Goal: Find contact information: Find contact information

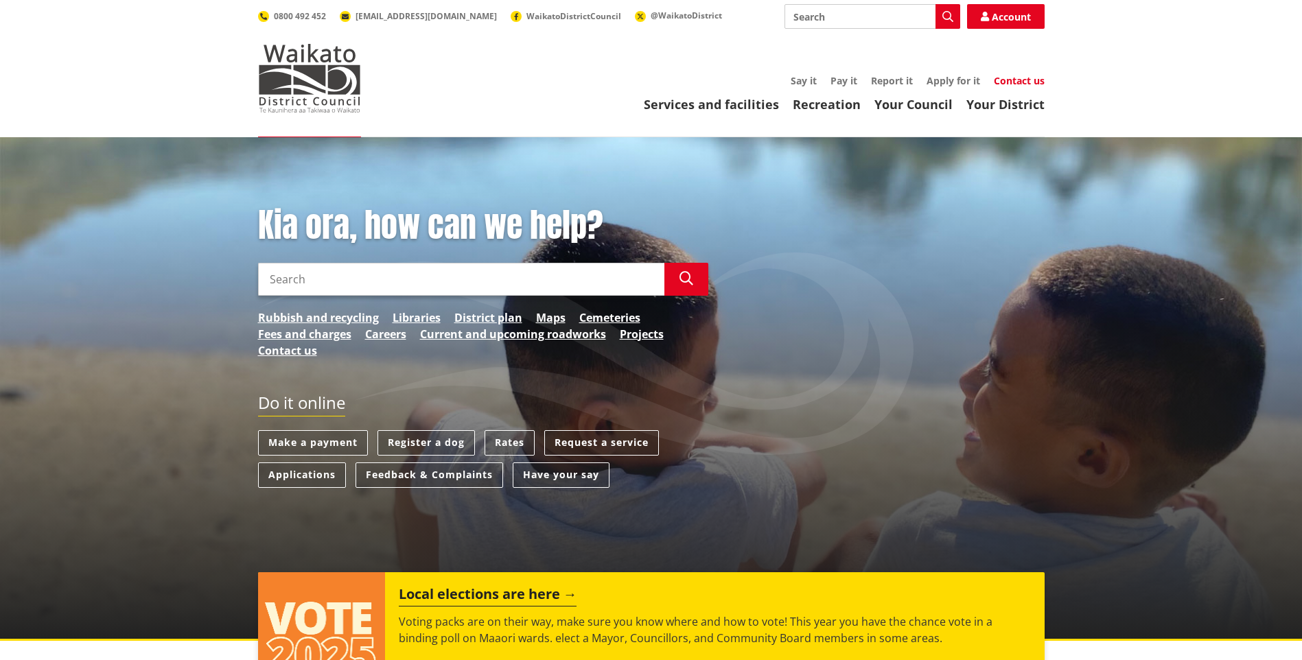
click at [1028, 82] on link "Contact us" at bounding box center [1018, 80] width 51 height 13
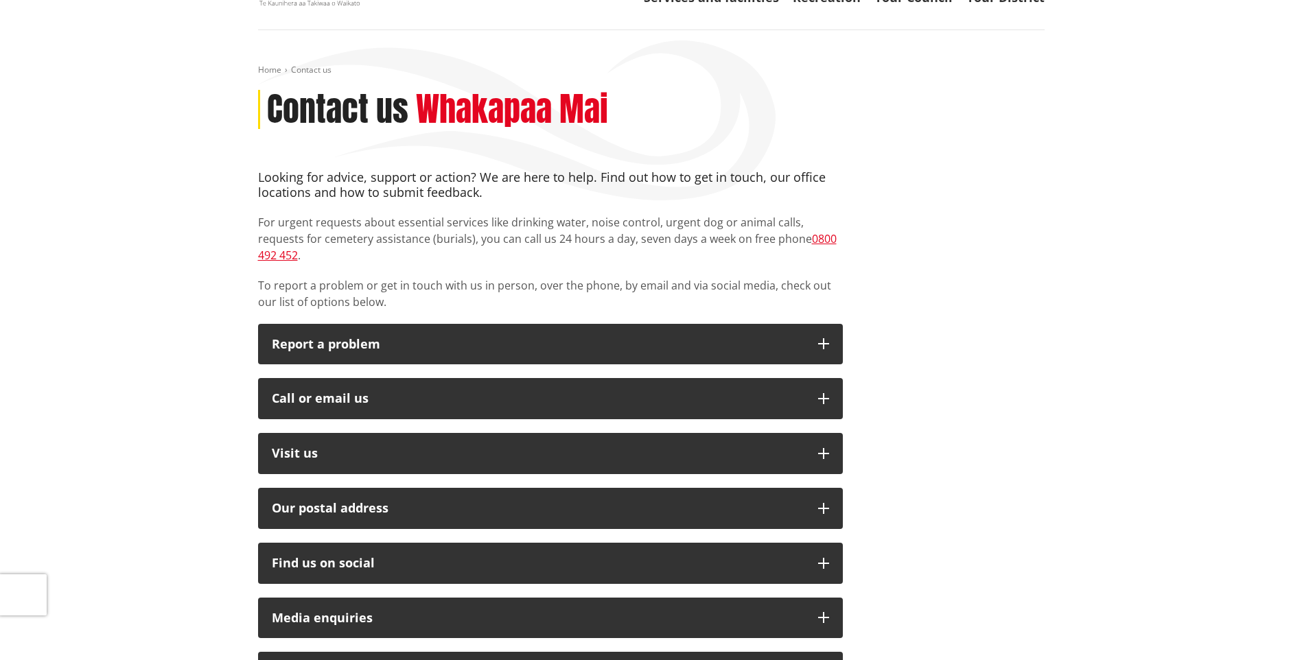
scroll to position [137, 0]
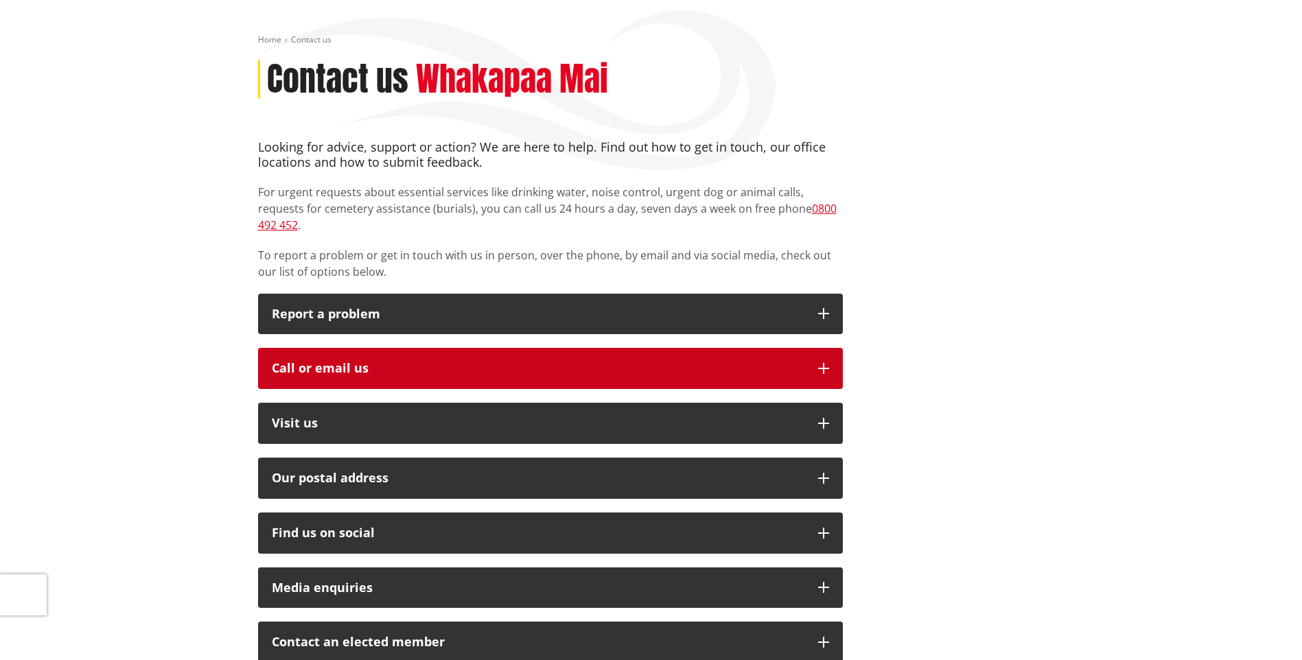
click at [812, 348] on button "Call or email us" at bounding box center [550, 368] width 585 height 41
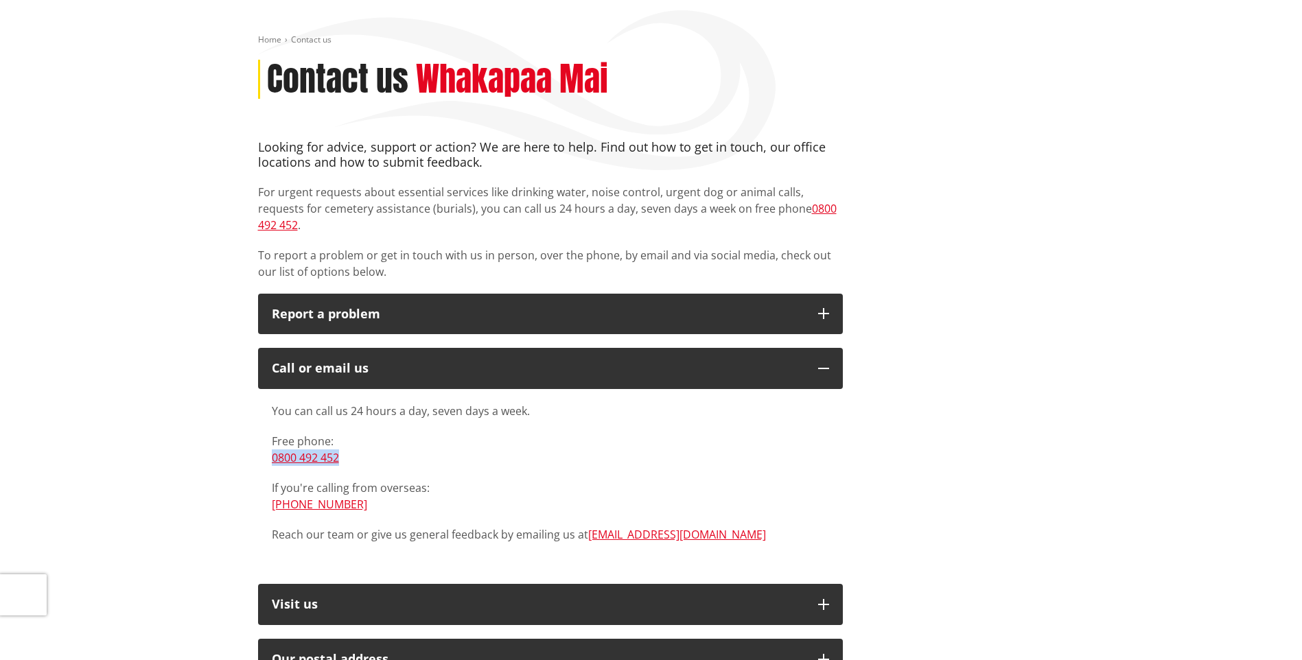
drag, startPoint x: 342, startPoint y: 439, endPoint x: 268, endPoint y: 443, distance: 74.9
click at [268, 443] on div "You can call us 24 hours a day, seven days a week. Free phone: [PHONE_NUMBER] I…" at bounding box center [550, 479] width 585 height 181
copy link "0800 492 452"
